Goal: Information Seeking & Learning: Learn about a topic

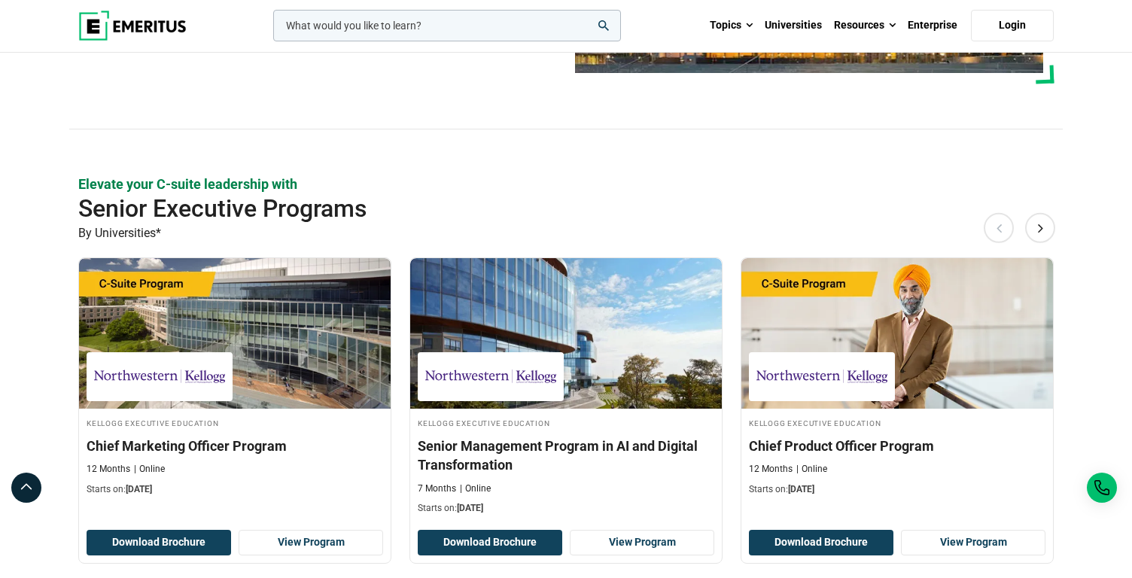
scroll to position [422, 0]
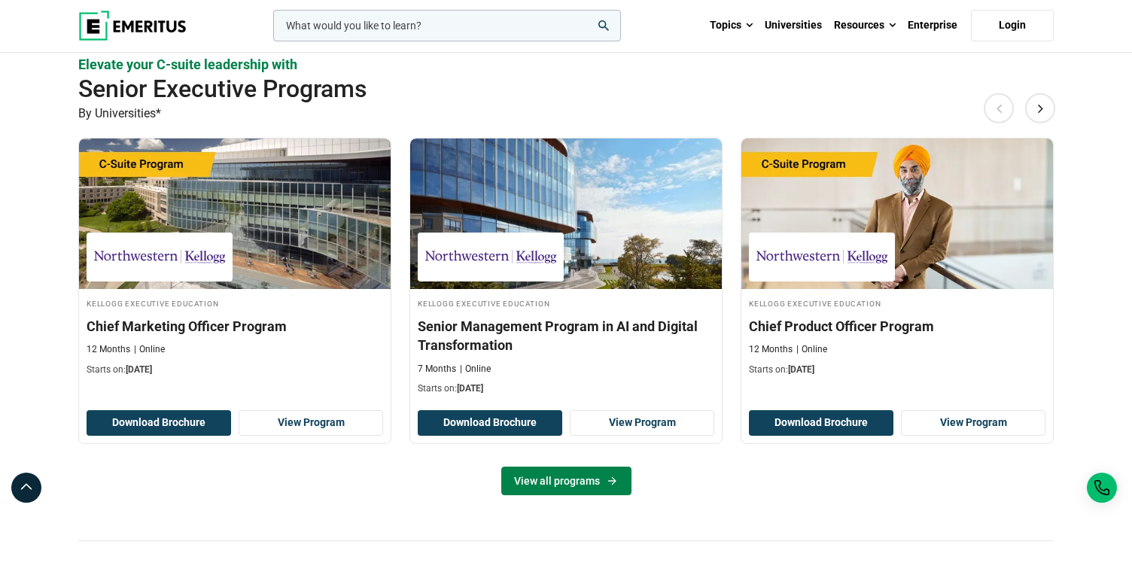
click at [565, 478] on link "View all programs" at bounding box center [566, 481] width 130 height 29
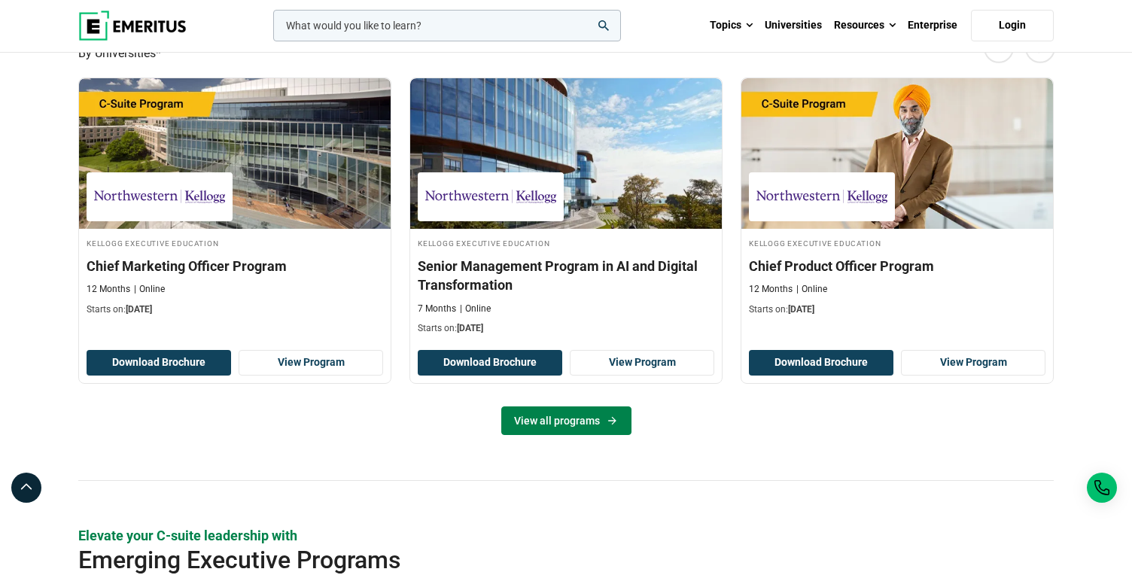
scroll to position [560, 0]
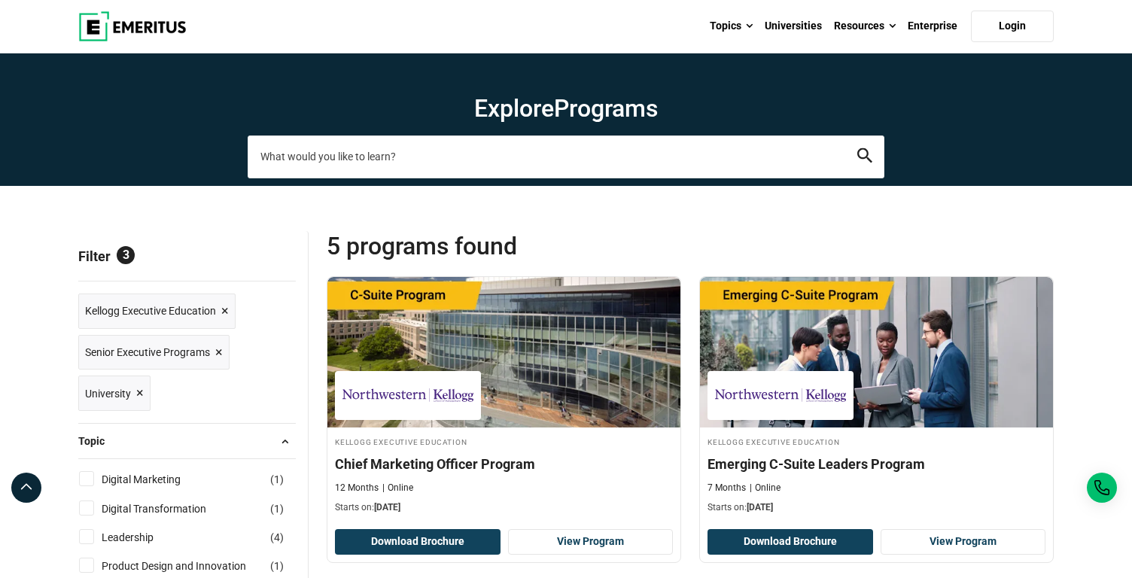
click at [361, 151] on input "search-page" at bounding box center [566, 157] width 637 height 42
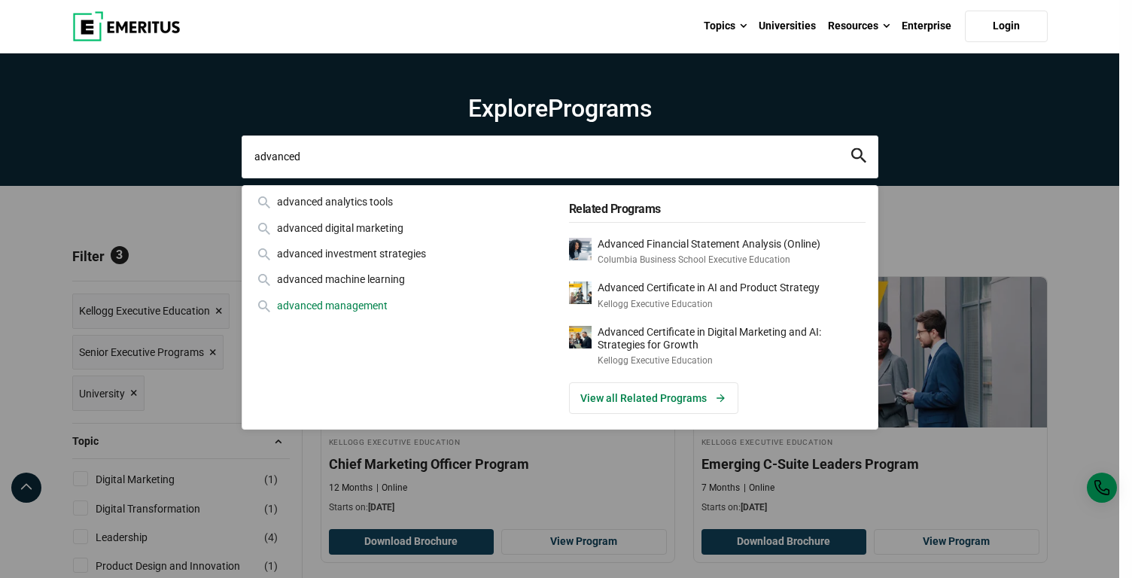
type input "advanced"
click at [345, 308] on div "advanced management" at bounding box center [402, 305] width 297 height 17
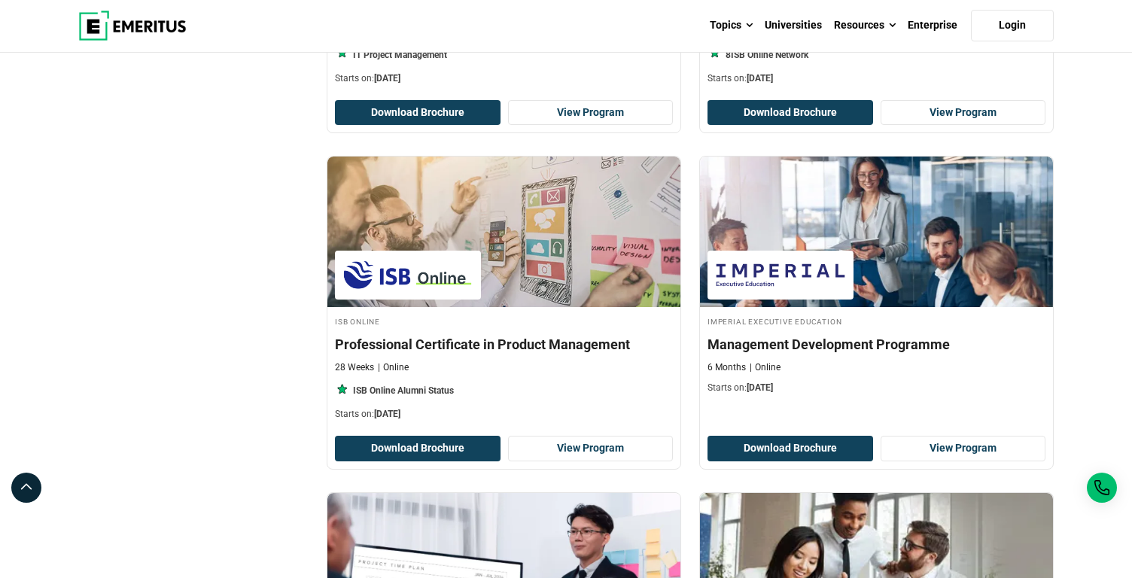
scroll to position [1454, 0]
